Goal: Entertainment & Leisure: Consume media (video, audio)

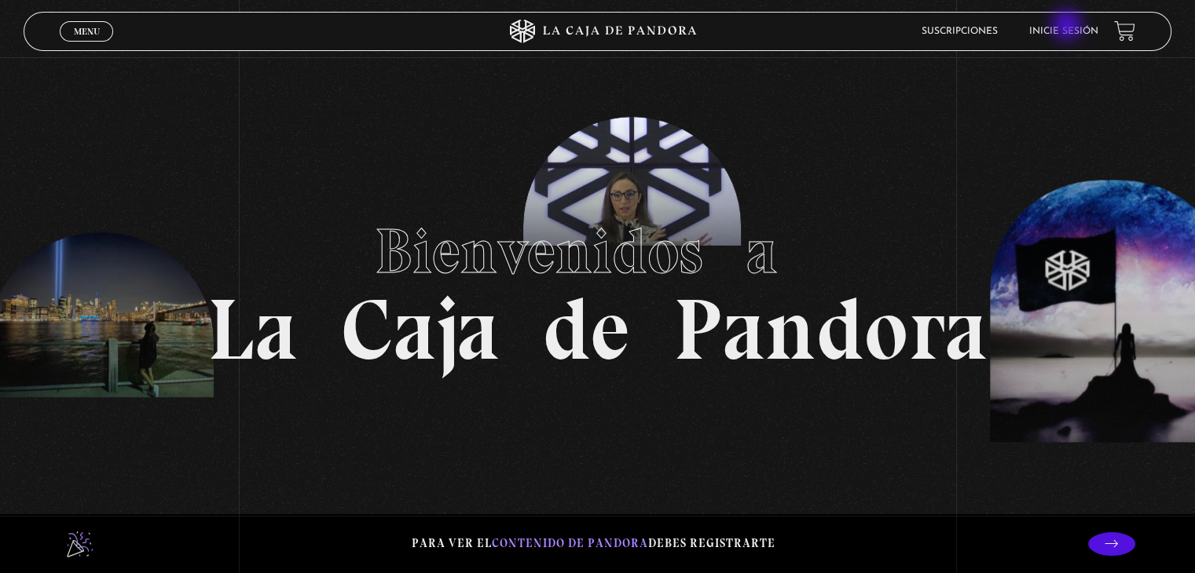
click at [1069, 24] on li "Inicie sesión" at bounding box center [1063, 31] width 69 height 24
click at [1078, 27] on link "Inicie sesión" at bounding box center [1063, 31] width 69 height 9
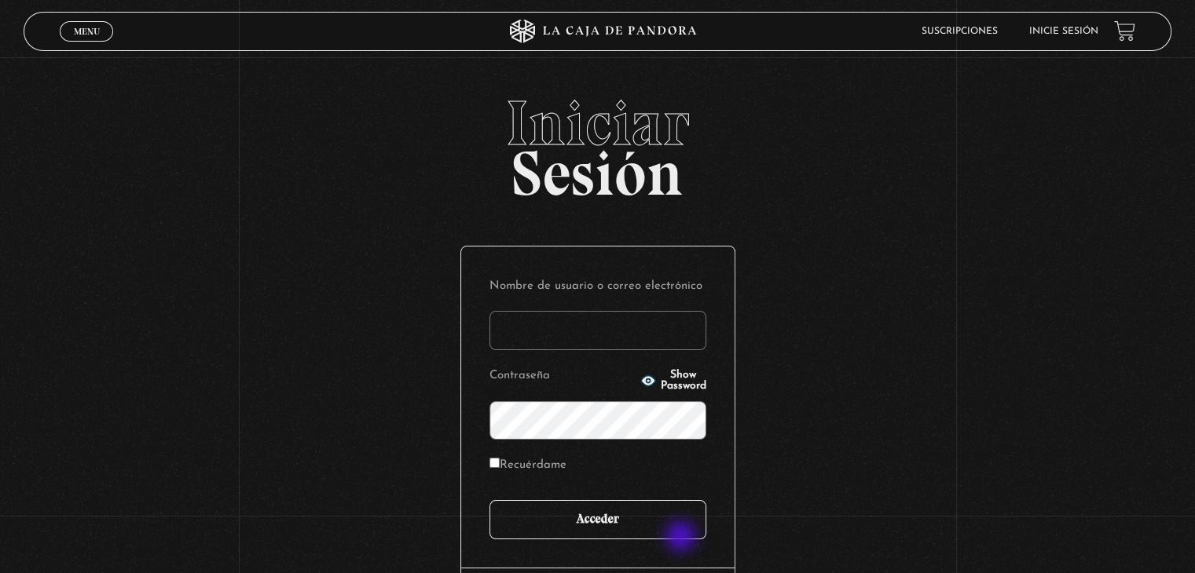
type input "[EMAIL_ADDRESS][DOMAIN_NAME]"
click at [682, 538] on input "Acceder" at bounding box center [597, 519] width 217 height 39
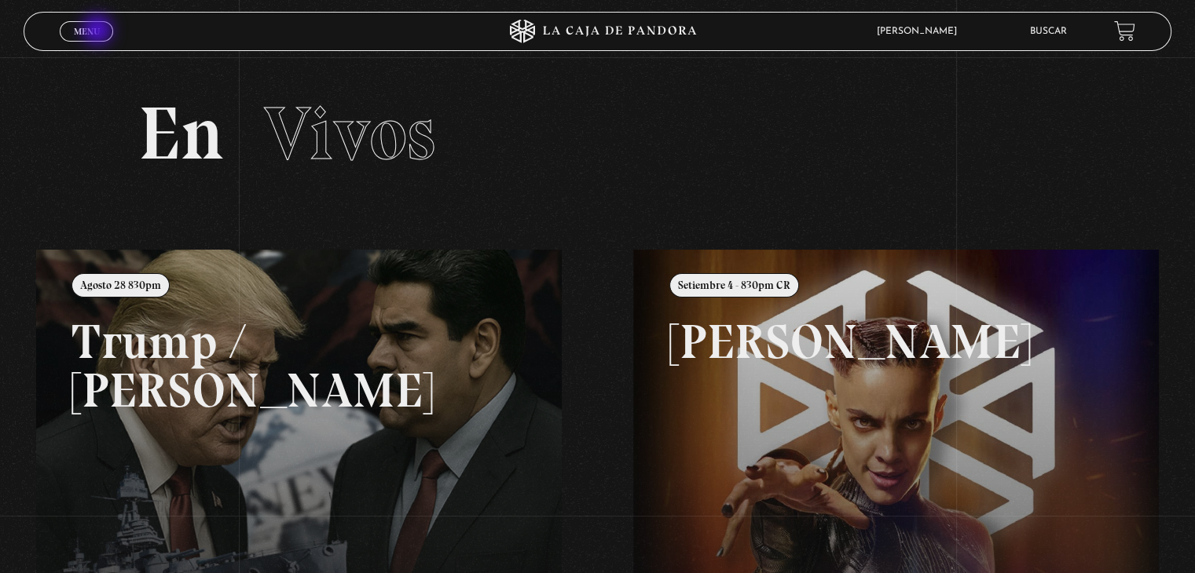
click at [99, 31] on span "Menu" at bounding box center [87, 31] width 26 height 9
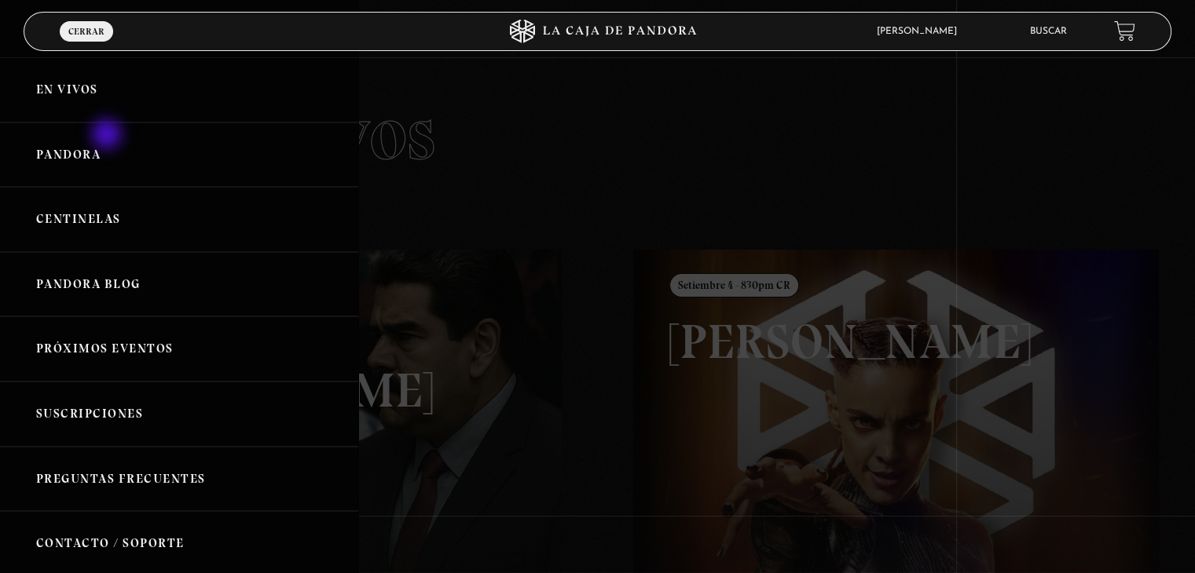
click at [109, 136] on link "Pandora" at bounding box center [179, 155] width 358 height 65
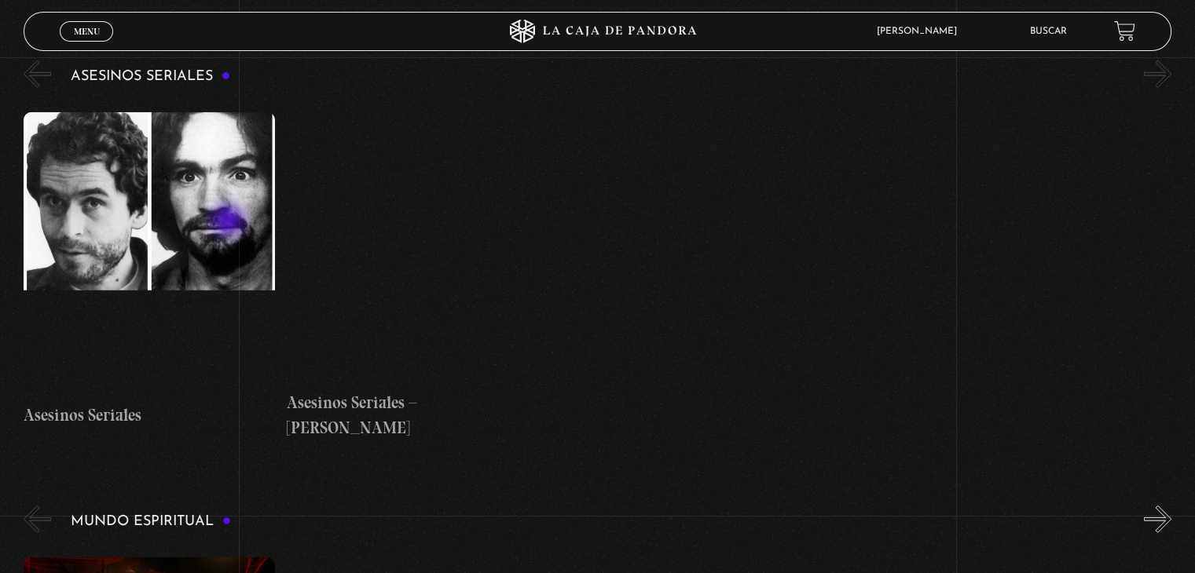
scroll to position [4398, 0]
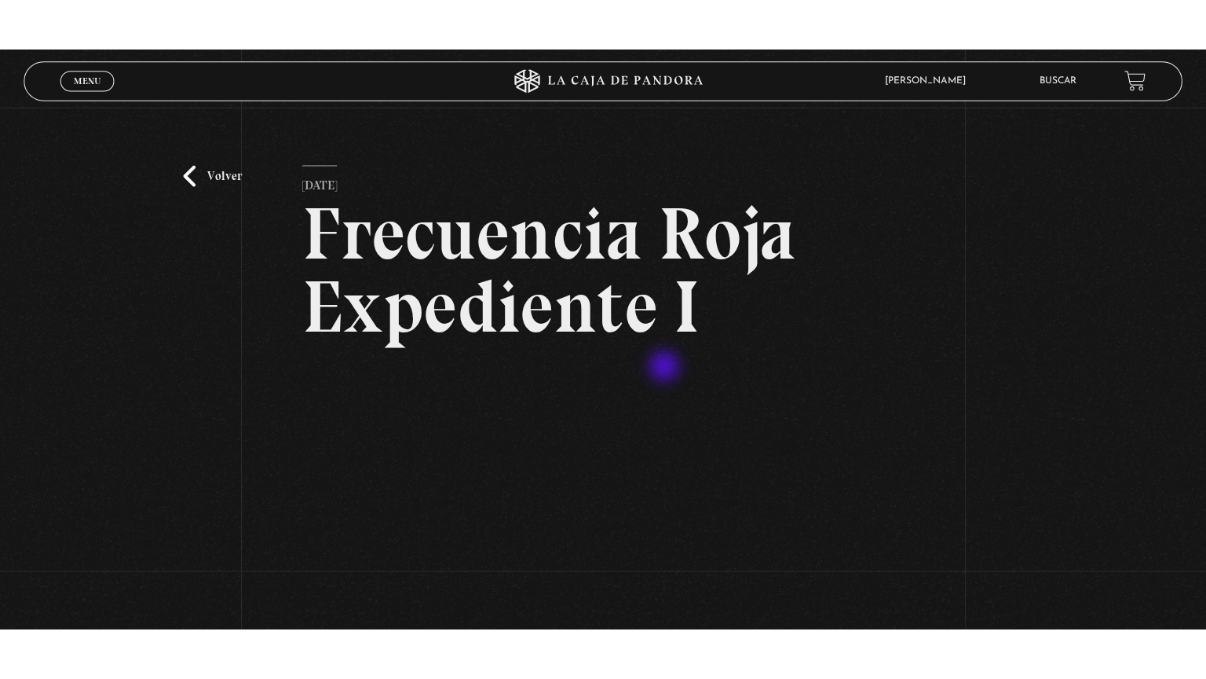
scroll to position [157, 0]
